Goal: Navigation & Orientation: Find specific page/section

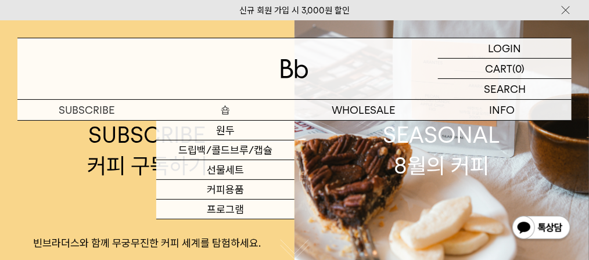
click at [219, 109] on p "숍" at bounding box center [225, 110] width 139 height 20
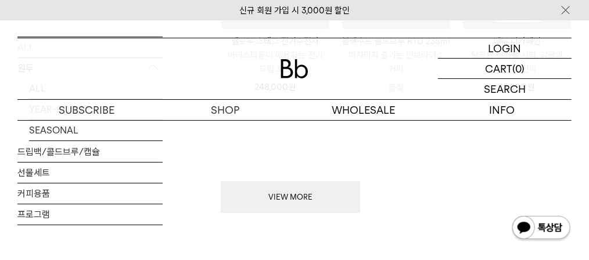
scroll to position [1269, 0]
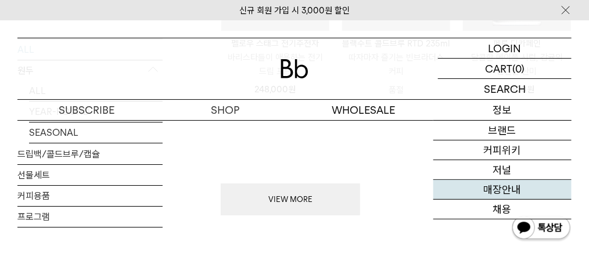
click at [503, 186] on link "매장안내" at bounding box center [502, 190] width 139 height 20
